Goal: Information Seeking & Learning: Learn about a topic

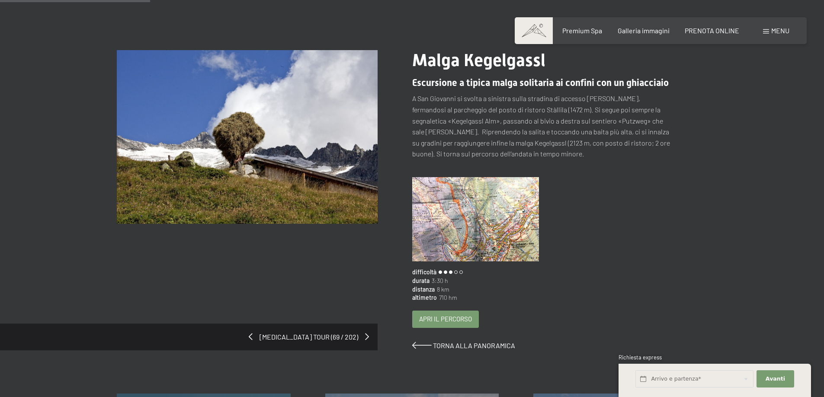
scroll to position [130, 0]
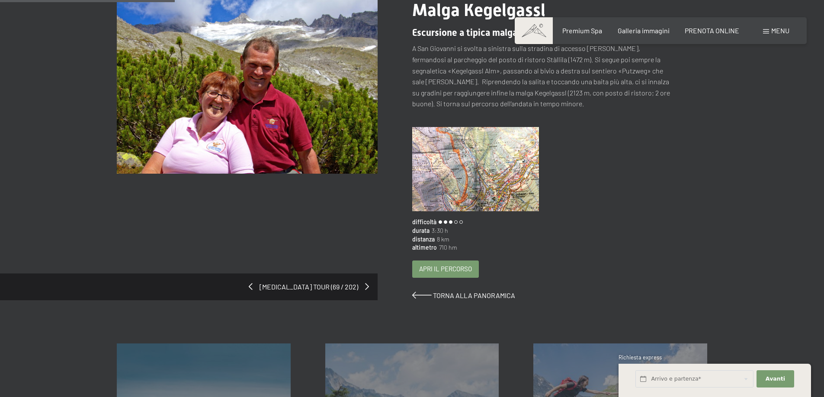
click at [262, 113] on img at bounding box center [247, 87] width 261 height 174
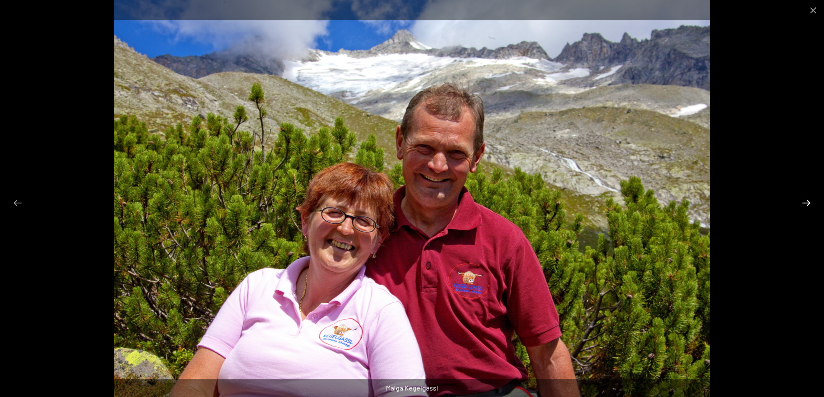
click at [807, 203] on button "Next slide" at bounding box center [806, 203] width 18 height 17
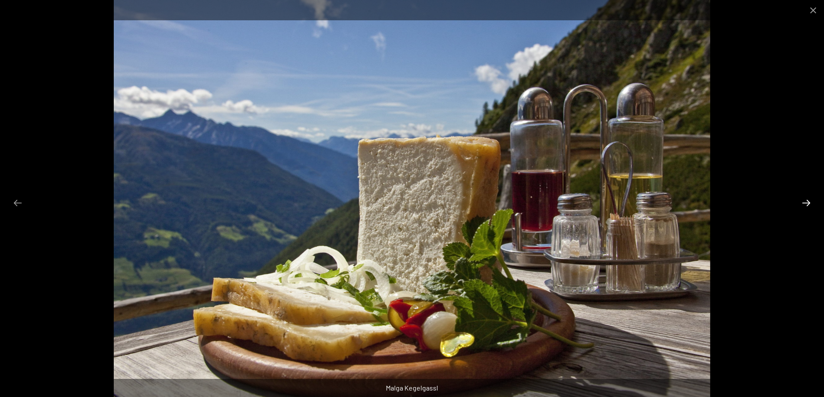
click at [804, 203] on button "Next slide" at bounding box center [806, 203] width 18 height 17
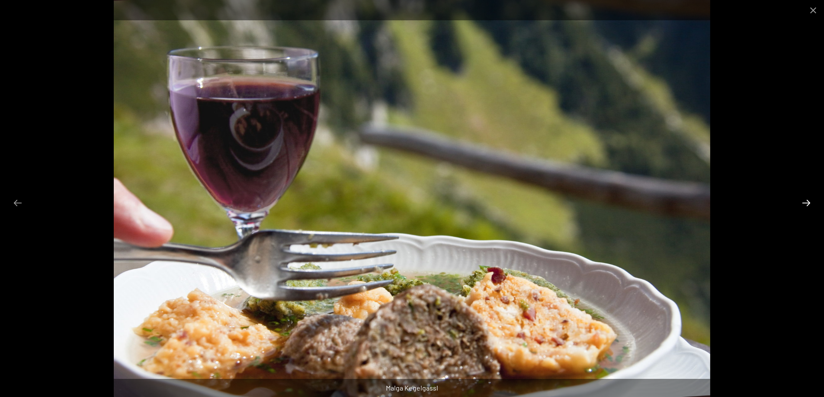
click at [804, 203] on button "Next slide" at bounding box center [806, 203] width 18 height 17
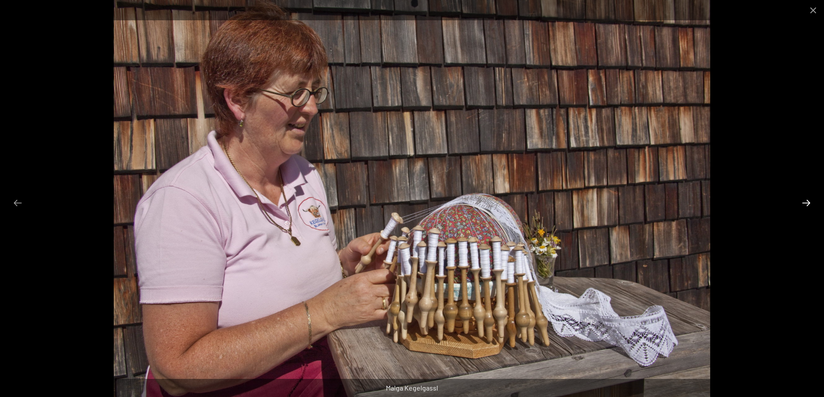
click at [804, 203] on button "Next slide" at bounding box center [806, 203] width 18 height 17
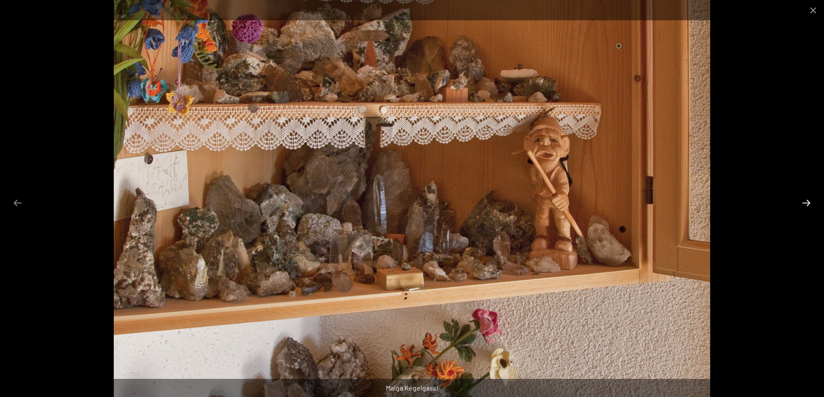
click at [808, 202] on button "Next slide" at bounding box center [806, 203] width 18 height 17
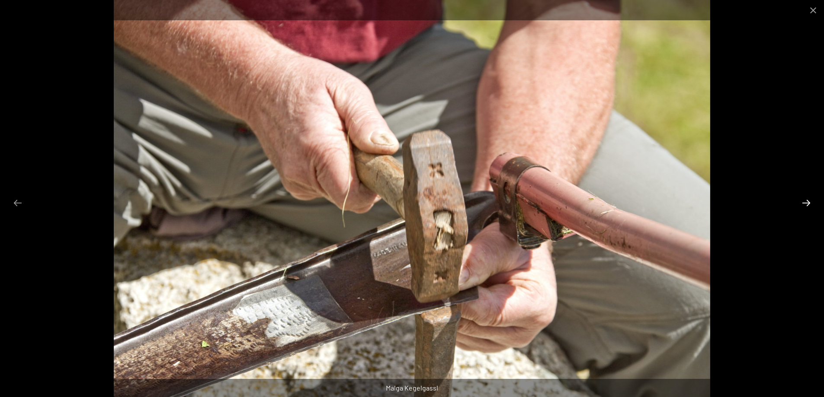
click at [805, 201] on button "Next slide" at bounding box center [806, 203] width 18 height 17
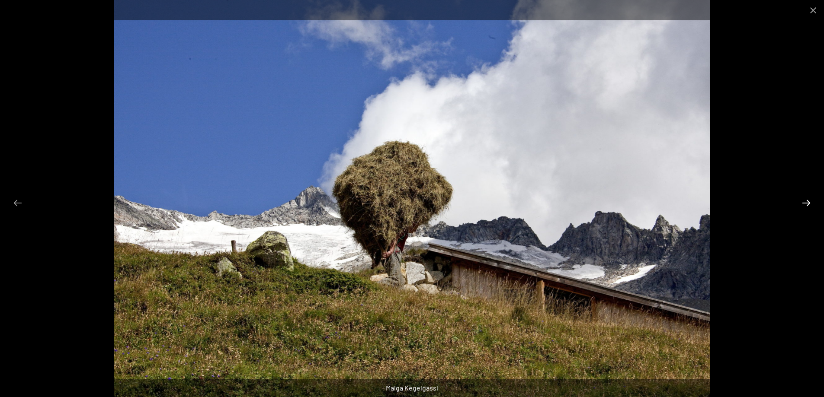
click at [805, 201] on button "Next slide" at bounding box center [806, 203] width 18 height 17
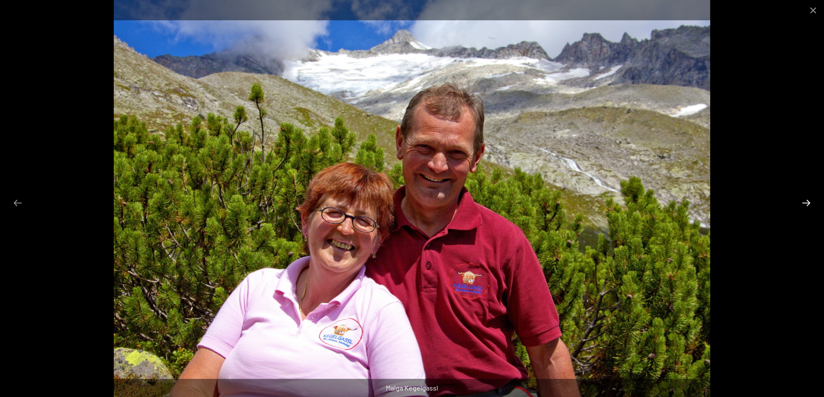
click at [805, 201] on button "Next slide" at bounding box center [806, 203] width 18 height 17
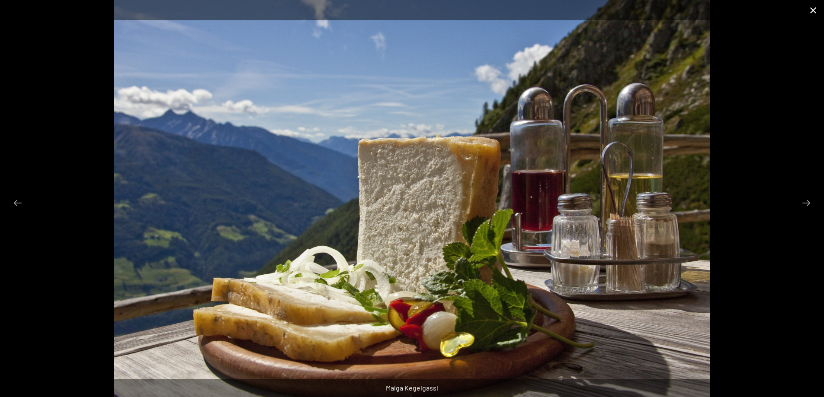
click at [814, 8] on button "Close gallery" at bounding box center [813, 10] width 22 height 20
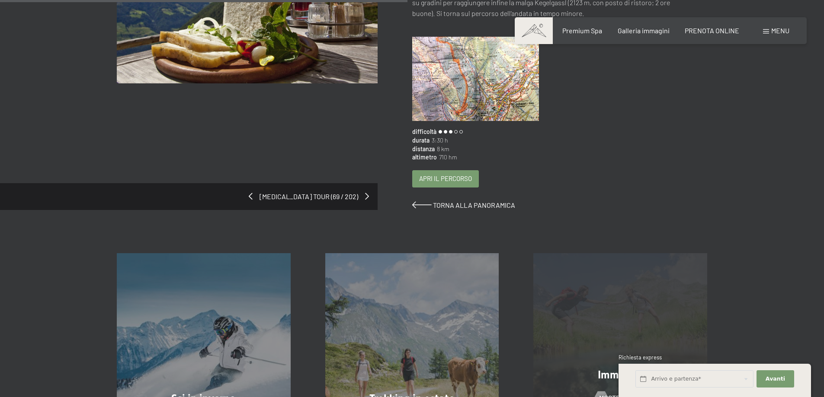
scroll to position [303, 0]
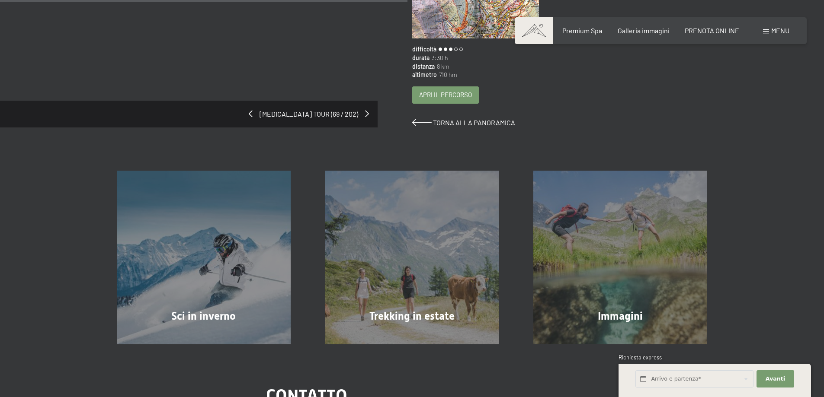
click at [439, 93] on span "Apri il percorso" at bounding box center [445, 94] width 53 height 9
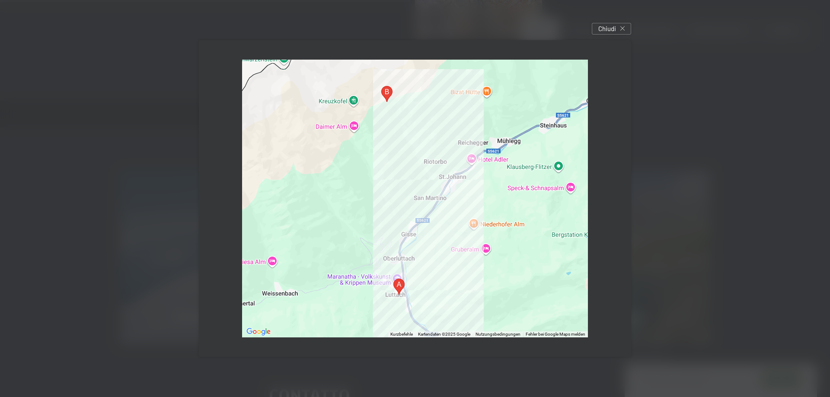
click at [444, 186] on div at bounding box center [415, 199] width 346 height 278
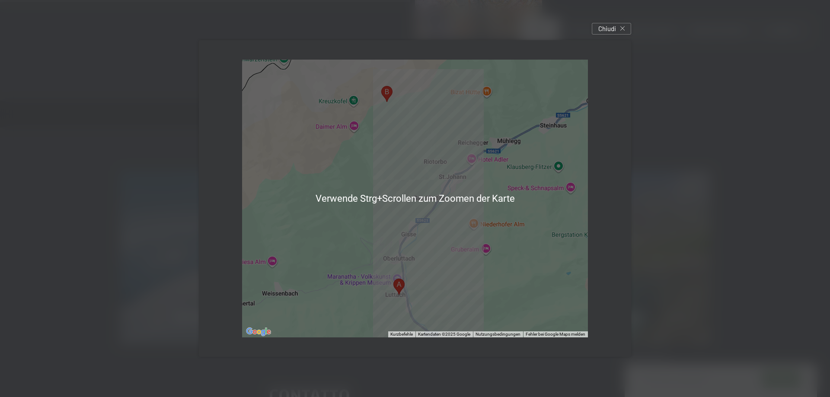
click at [394, 279] on area "Dorfstraße, 11, 39030 Luttach, Autonome Provinz Bozen - Südtirol, Italien" at bounding box center [394, 279] width 0 height 0
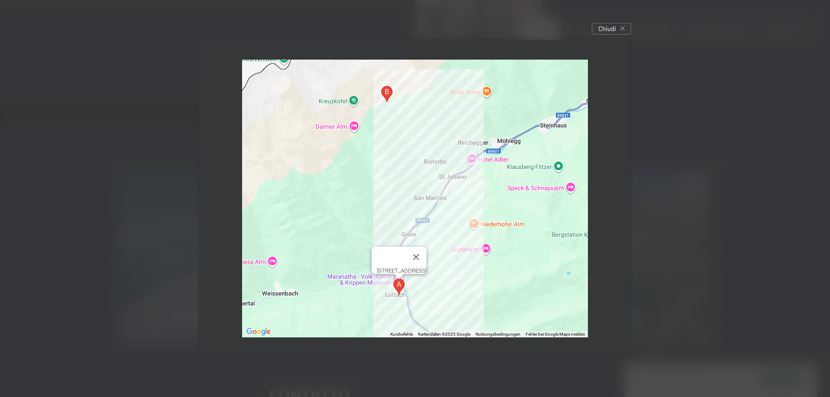
click at [427, 247] on button "Schließen" at bounding box center [416, 257] width 21 height 21
click at [625, 26] on div "Chiudi" at bounding box center [611, 29] width 39 height 12
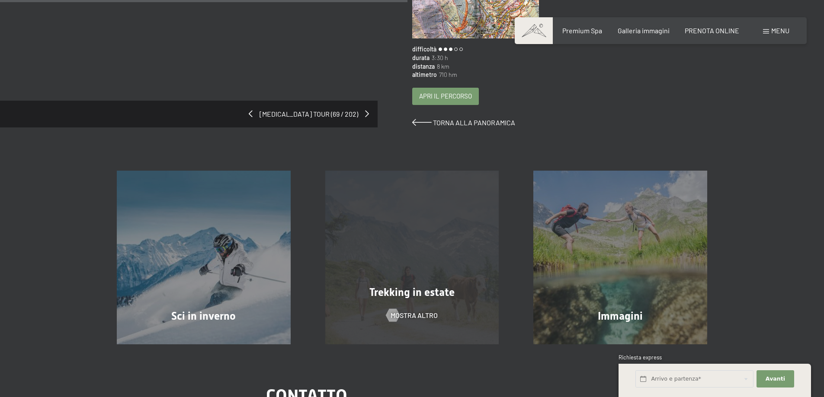
click at [416, 283] on div "Trekking in estate mostra altro" at bounding box center [412, 258] width 208 height 174
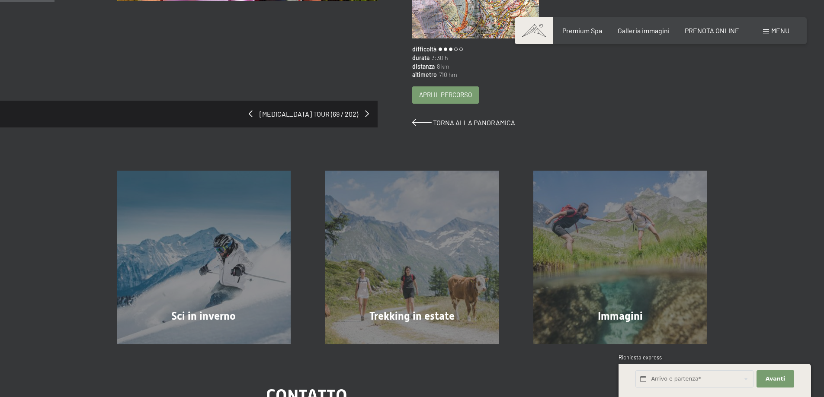
click at [444, 99] on span "Apri il percorso" at bounding box center [445, 94] width 53 height 9
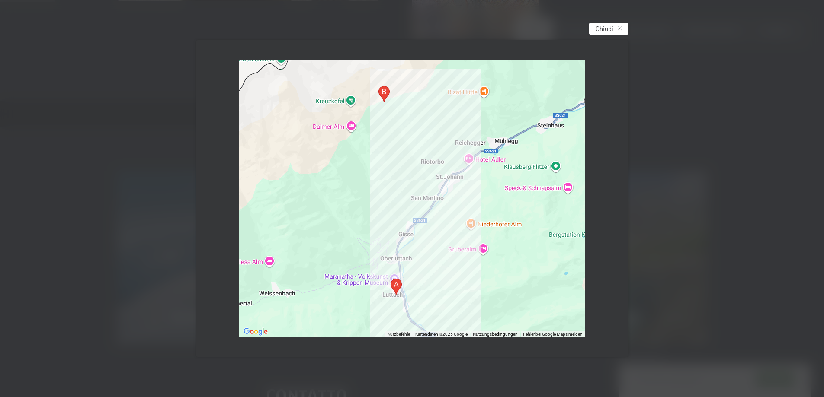
click at [625, 25] on div "Chiudi" at bounding box center [608, 29] width 39 height 12
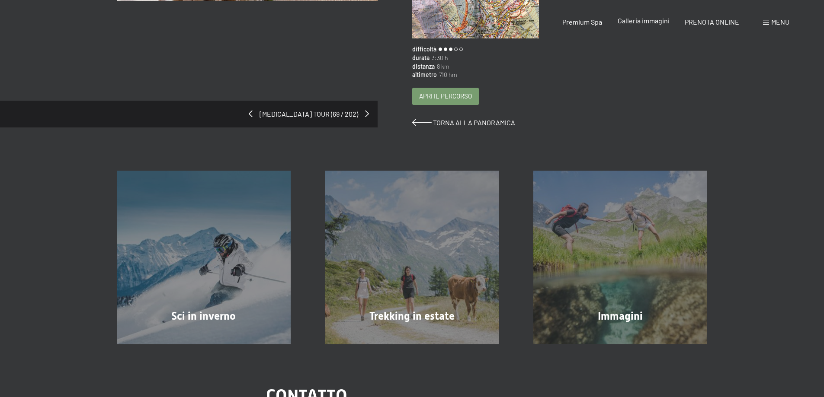
click at [638, 21] on span "Galleria immagini" at bounding box center [644, 20] width 52 height 8
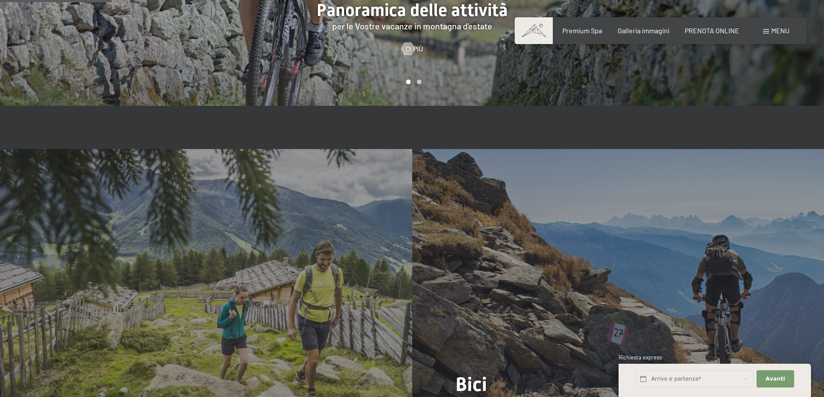
scroll to position [865, 0]
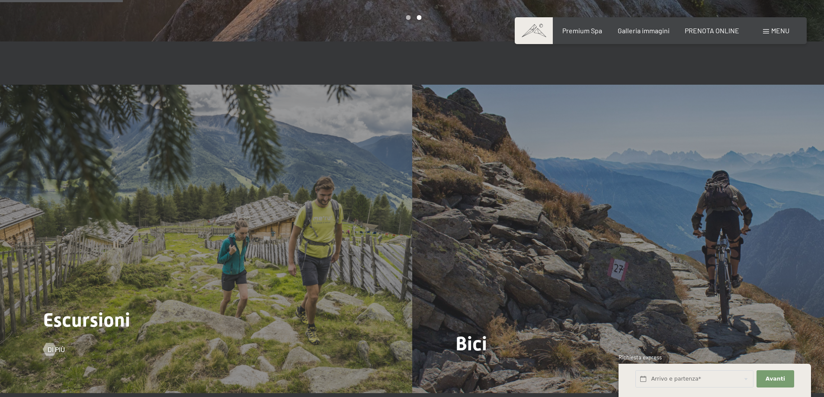
click at [69, 309] on span "Escursioni" at bounding box center [86, 320] width 87 height 23
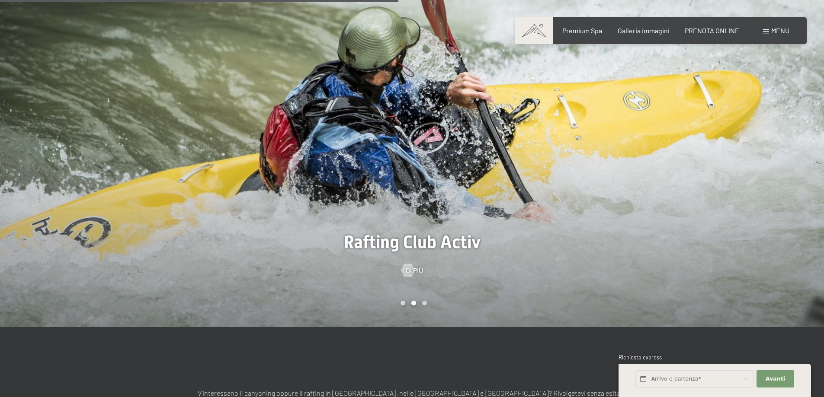
scroll to position [2638, 0]
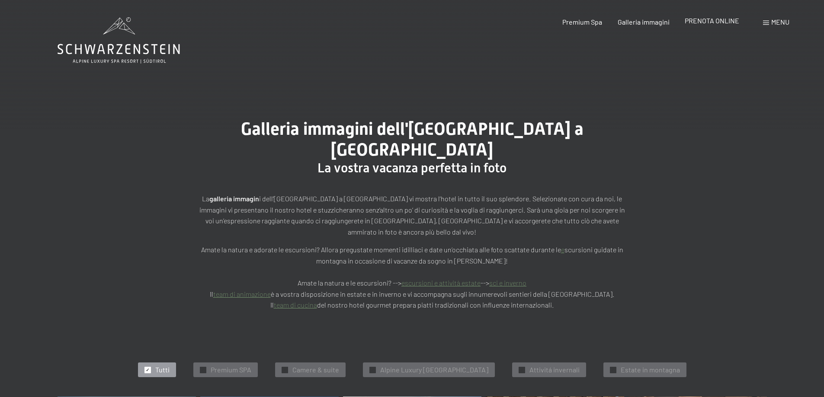
click at [705, 22] on span "PRENOTA ONLINE" at bounding box center [712, 20] width 54 height 8
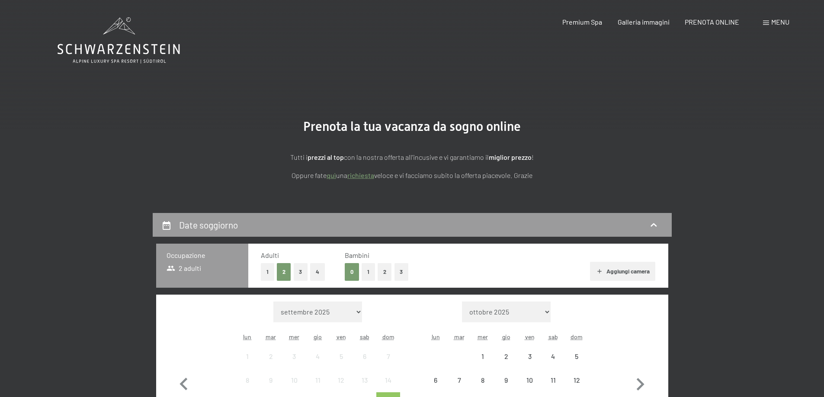
click at [93, 45] on icon at bounding box center [119, 40] width 122 height 46
